Goal: Transaction & Acquisition: Purchase product/service

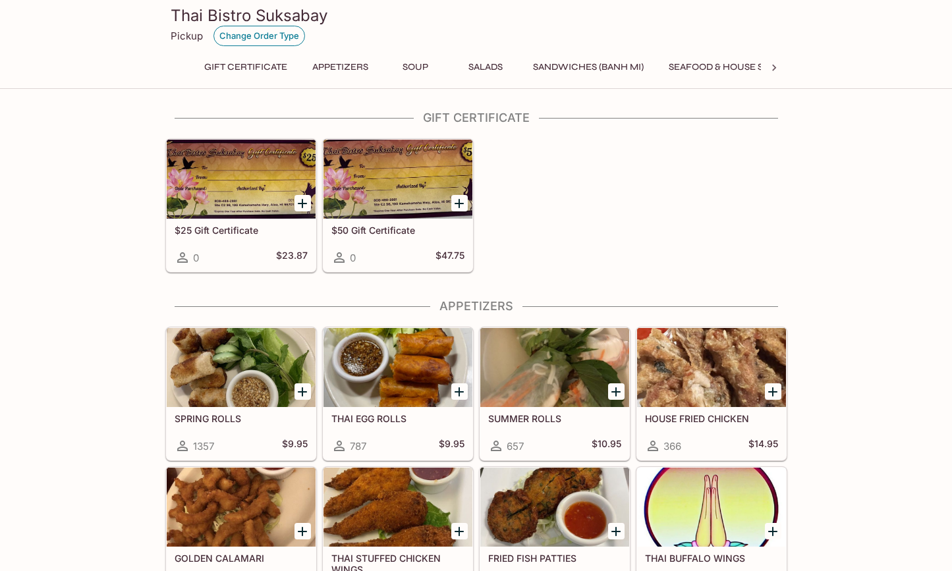
click at [241, 42] on button "Change Order Type" at bounding box center [259, 36] width 92 height 20
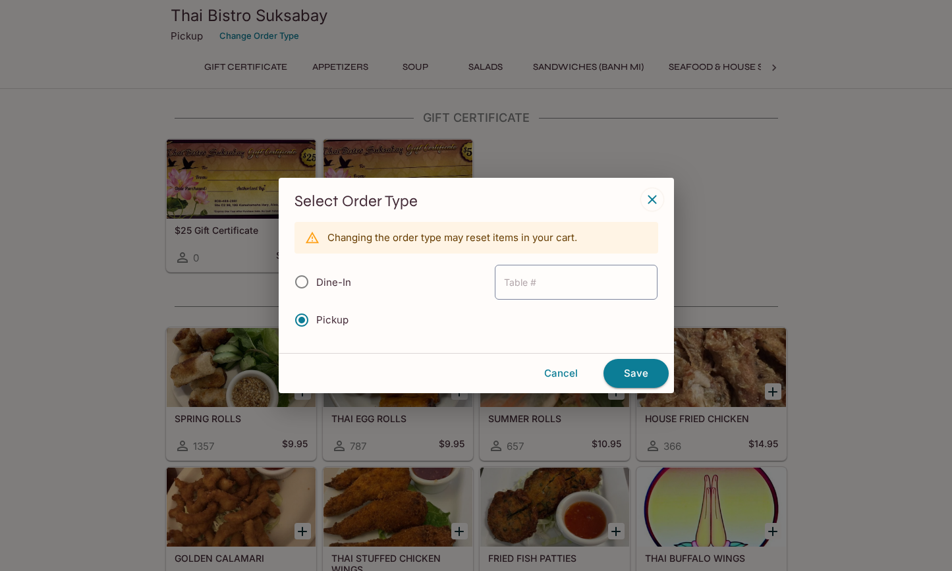
click at [653, 201] on icon "button" at bounding box center [652, 199] width 9 height 9
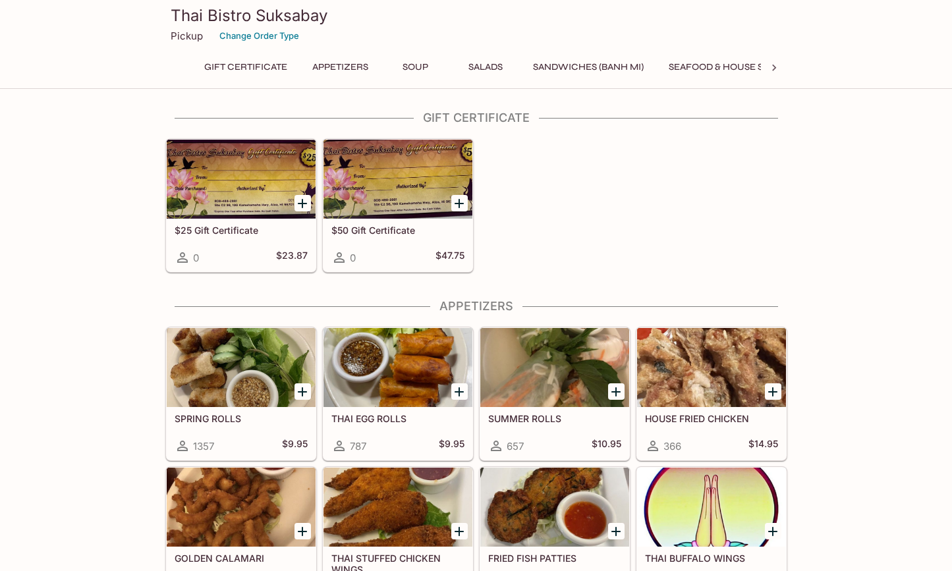
click at [402, 436] on div "THAI EGG ROLLS 787 $9.95" at bounding box center [398, 433] width 149 height 53
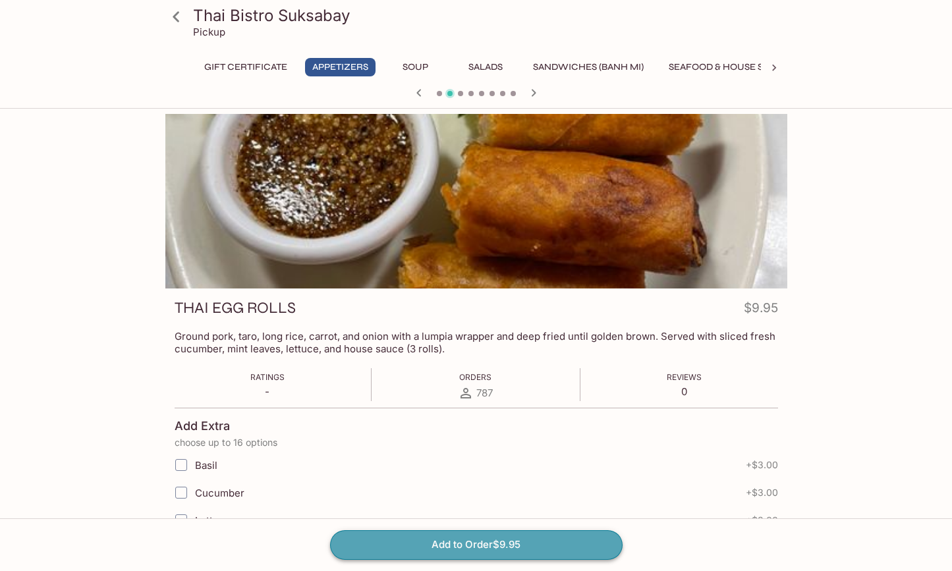
click at [456, 552] on button "Add to Order $9.95" at bounding box center [476, 544] width 293 height 29
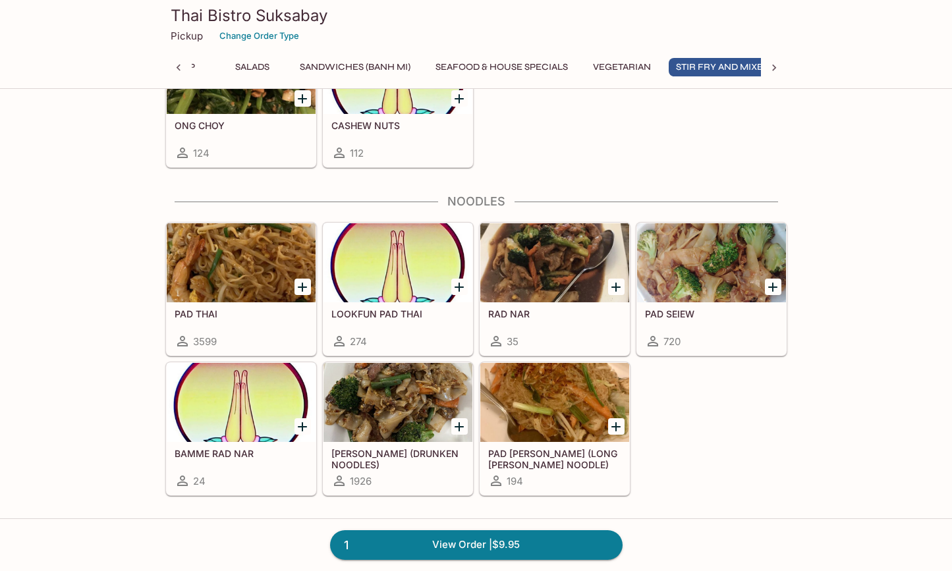
scroll to position [0, 254]
click at [405, 437] on div at bounding box center [398, 402] width 149 height 79
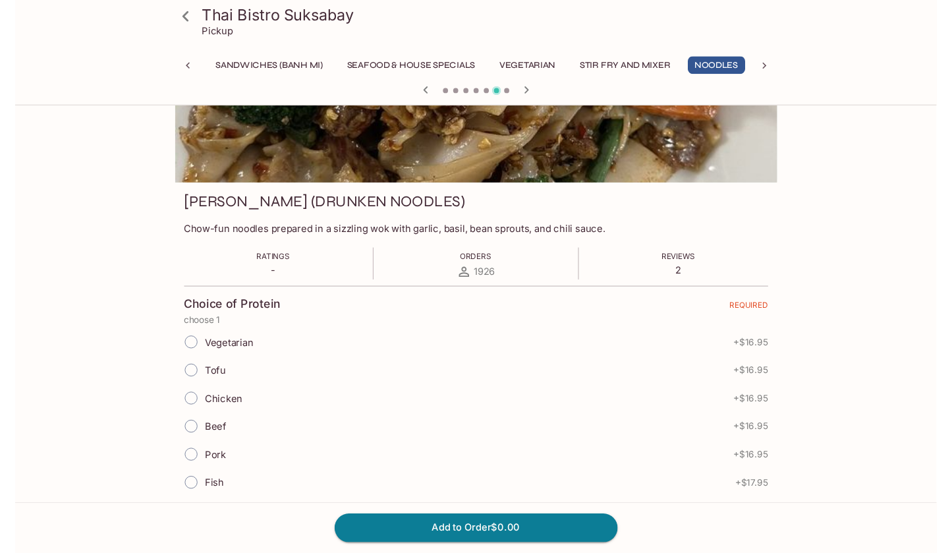
scroll to position [101, 0]
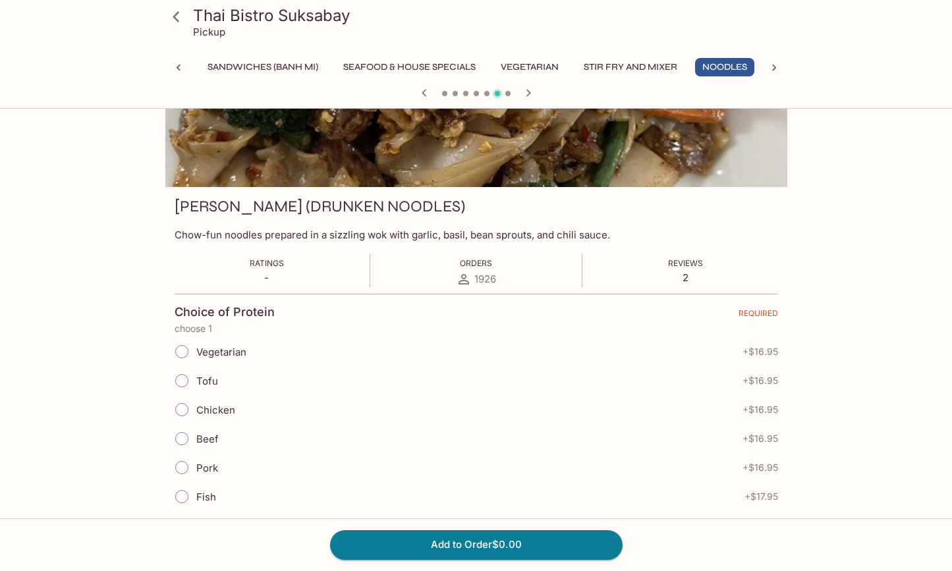
click at [180, 439] on input "Beef" at bounding box center [182, 439] width 28 height 28
radio input "true"
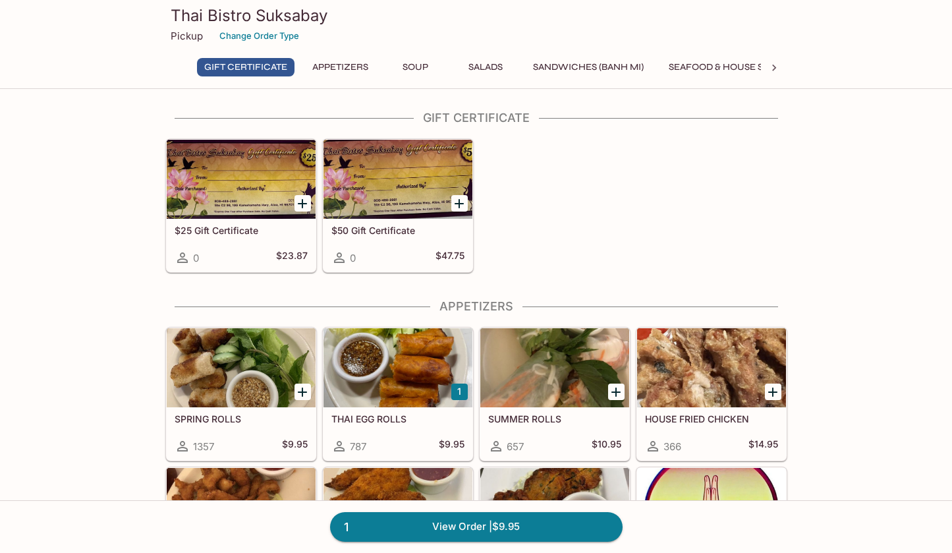
click at [421, 390] on div at bounding box center [398, 367] width 149 height 79
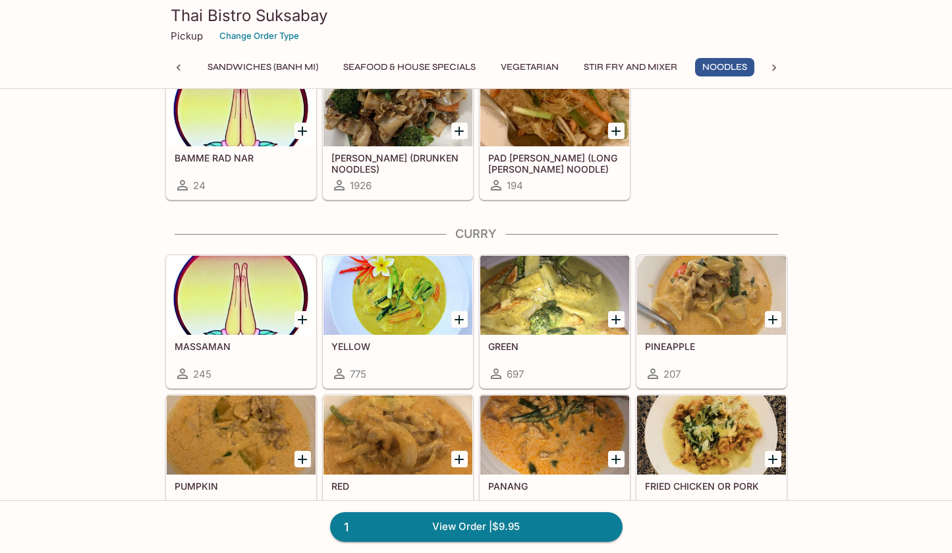
scroll to position [3192, 0]
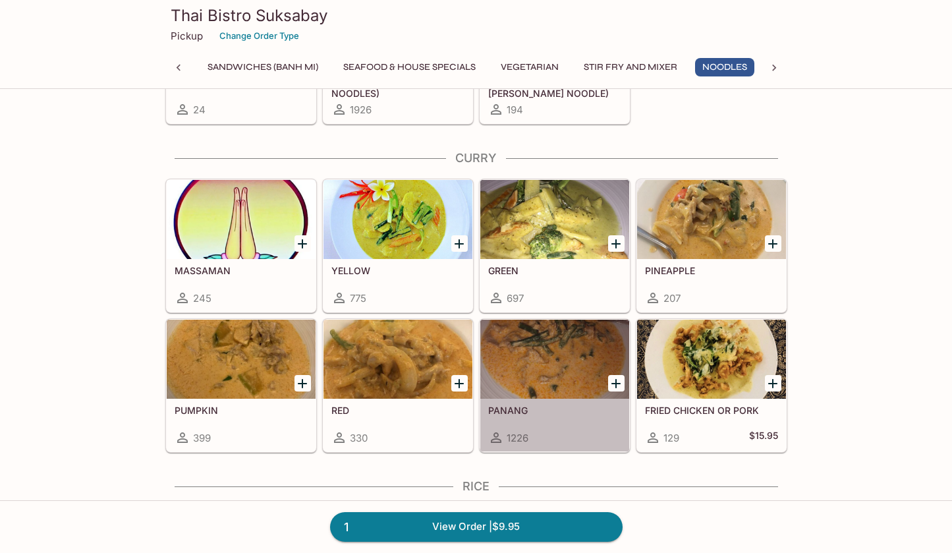
click at [540, 399] on div at bounding box center [554, 359] width 149 height 79
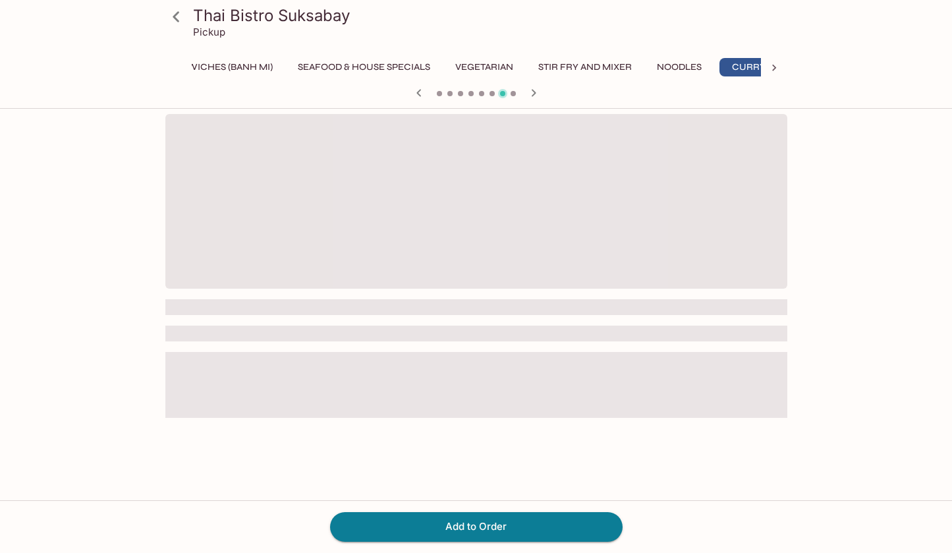
scroll to position [0, 395]
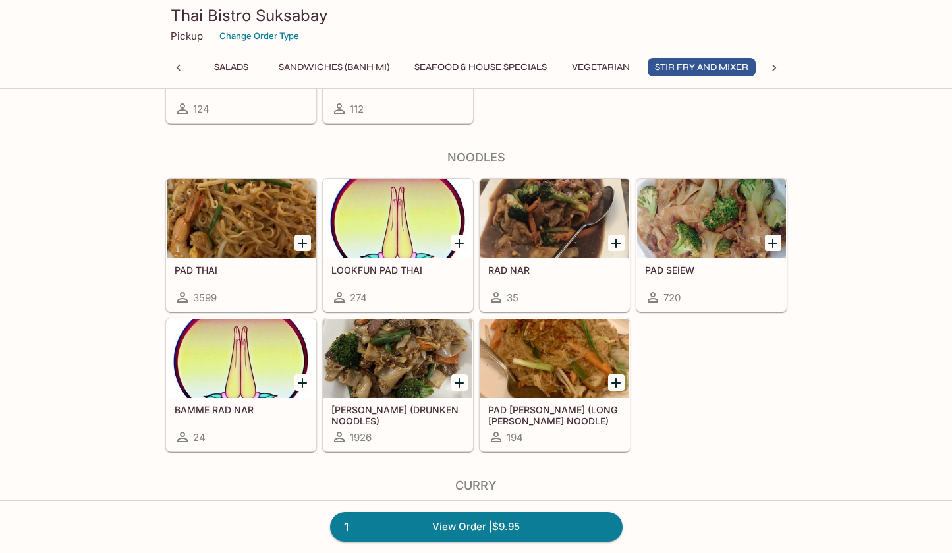
scroll to position [2889, 0]
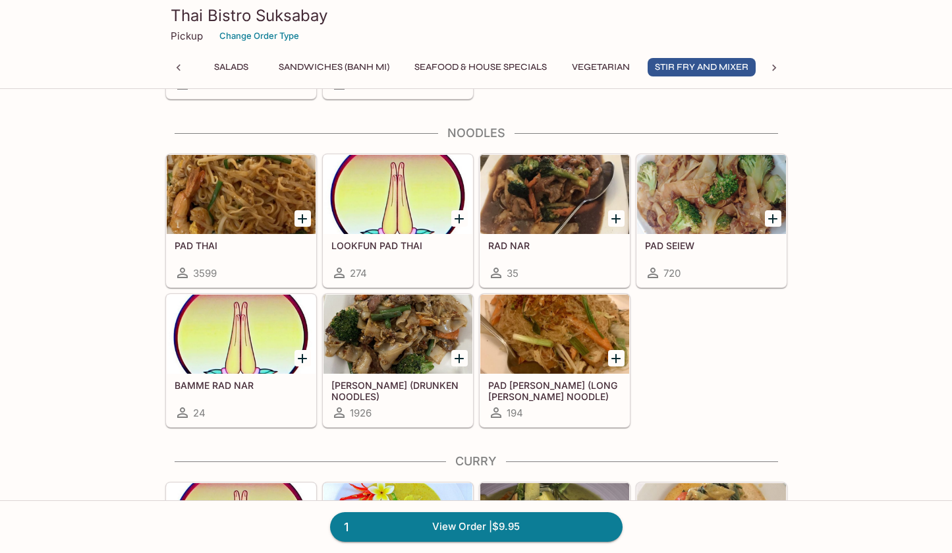
click at [389, 354] on div at bounding box center [398, 334] width 149 height 79
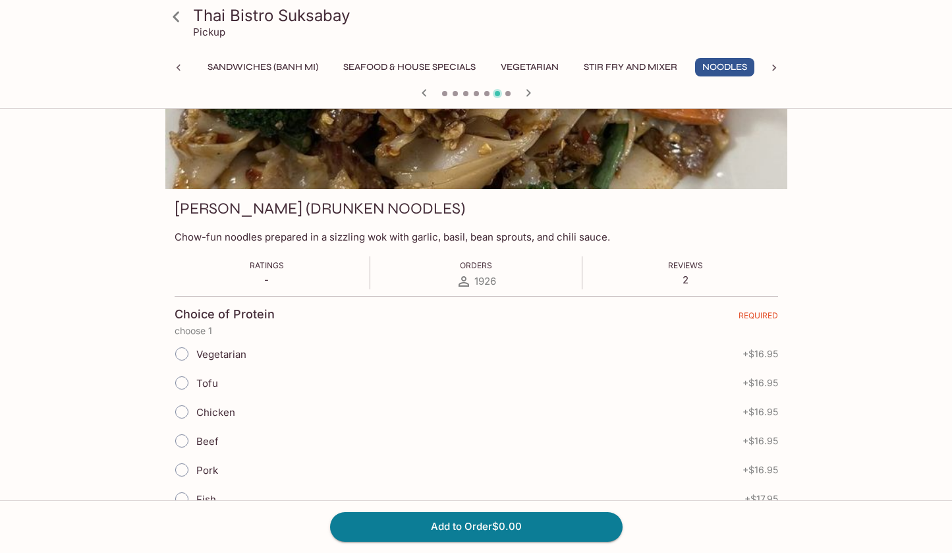
scroll to position [113, 0]
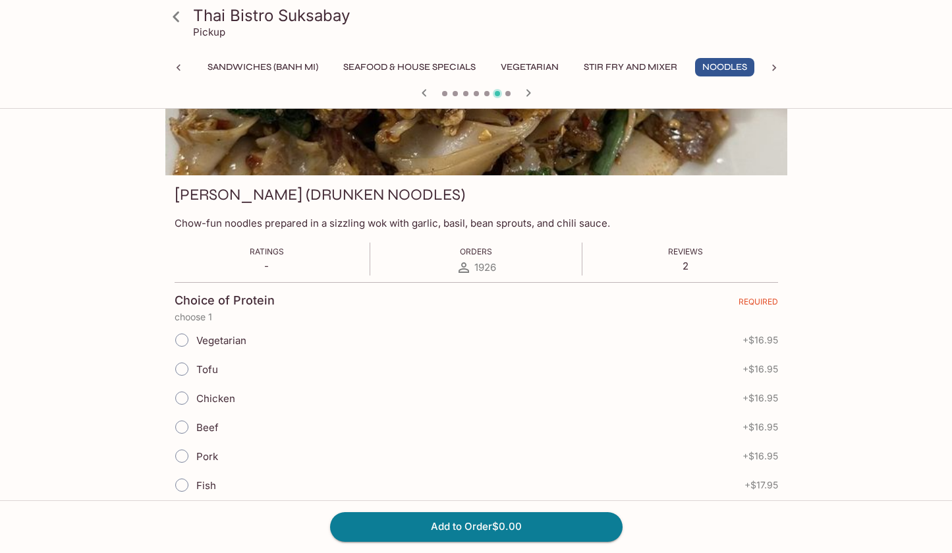
click at [176, 426] on input "Beef" at bounding box center [182, 427] width 28 height 28
radio input "true"
click at [483, 526] on button "Add to Order $16.95" at bounding box center [476, 526] width 293 height 29
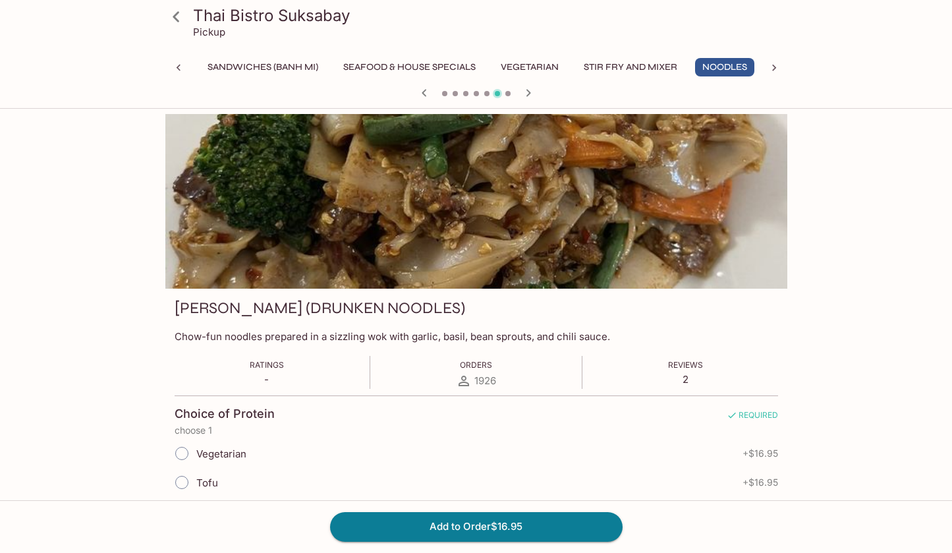
scroll to position [0, 0]
click at [176, 18] on icon at bounding box center [176, 16] width 7 height 11
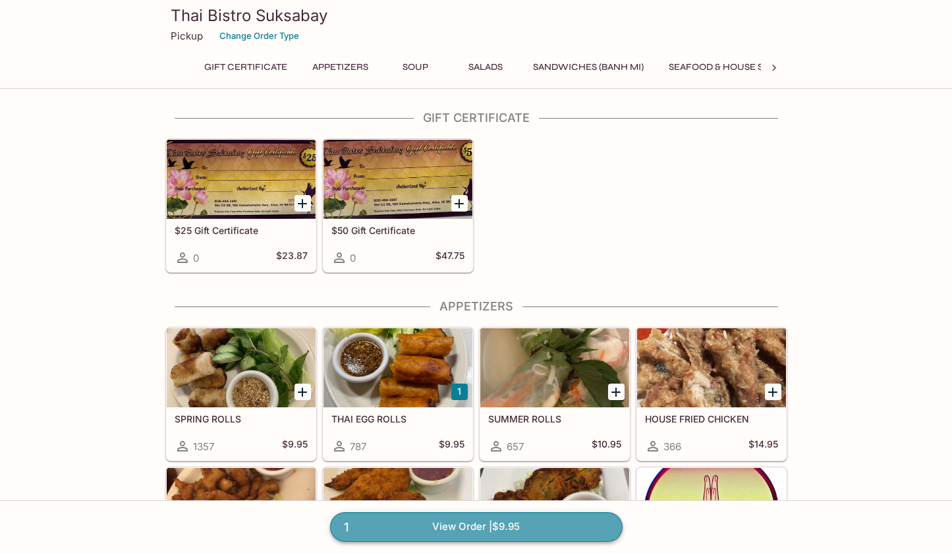
click at [480, 532] on link "1 View Order | $9.95" at bounding box center [476, 526] width 293 height 29
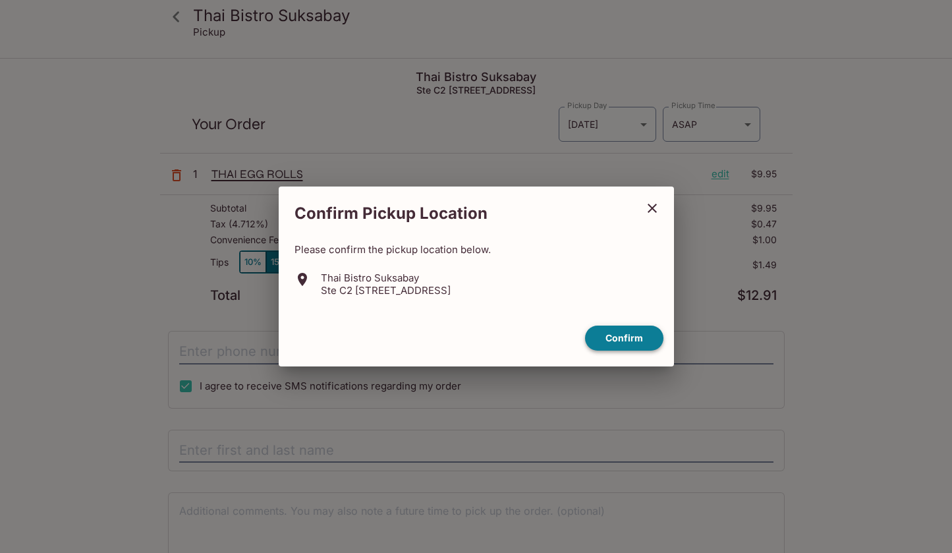
click at [634, 341] on button "Confirm" at bounding box center [624, 338] width 78 height 26
